Goal: Check status

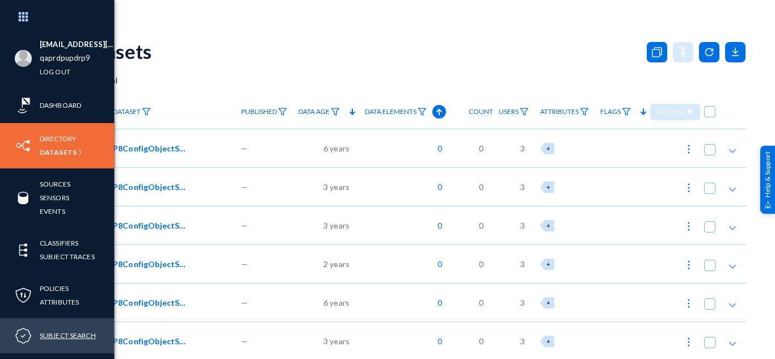
click at [60, 331] on link "Subject Search" at bounding box center [68, 335] width 56 height 13
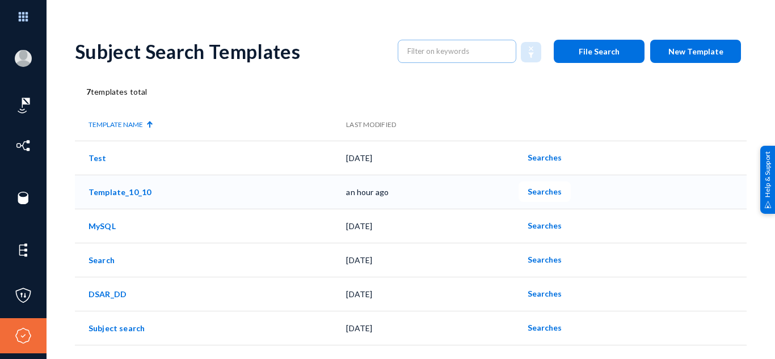
click at [543, 191] on span "Searches" at bounding box center [545, 192] width 34 height 10
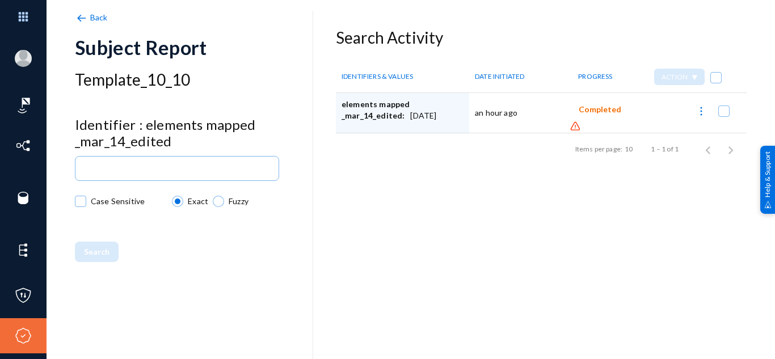
click at [570, 128] on img at bounding box center [575, 126] width 11 height 11
click at [570, 124] on img at bounding box center [575, 126] width 11 height 11
click at [592, 108] on span "Completed" at bounding box center [600, 110] width 43 height 10
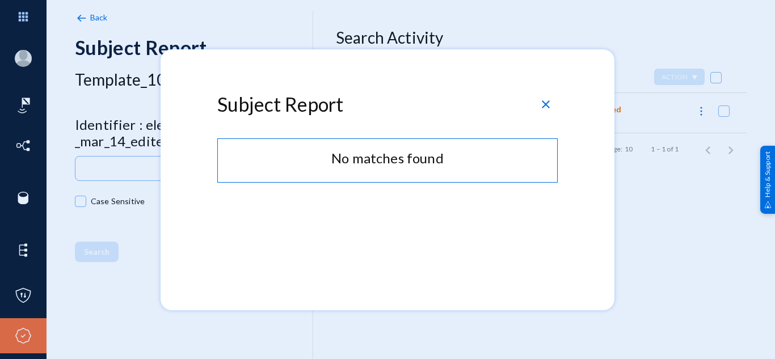
click at [544, 101] on span "close" at bounding box center [546, 105] width 14 height 14
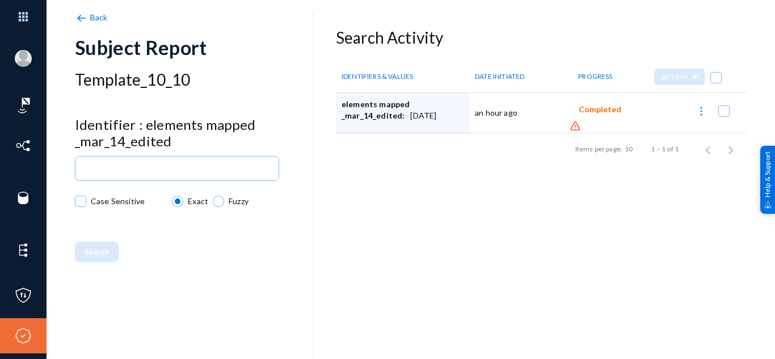
click at [572, 124] on img at bounding box center [575, 126] width 11 height 11
click at [570, 127] on img at bounding box center [575, 126] width 11 height 11
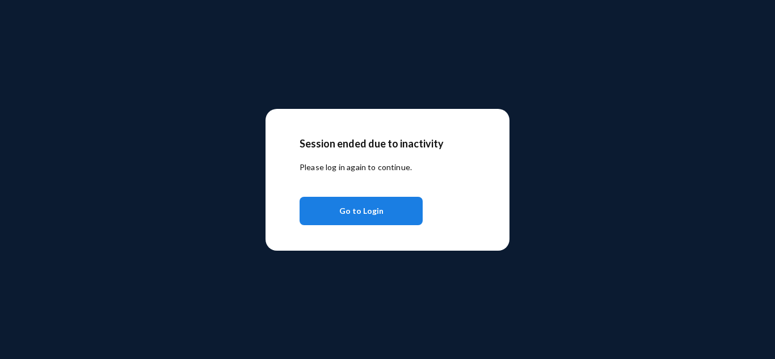
click at [369, 216] on span "Go to Login" at bounding box center [361, 211] width 44 height 20
